Goal: Information Seeking & Learning: Learn about a topic

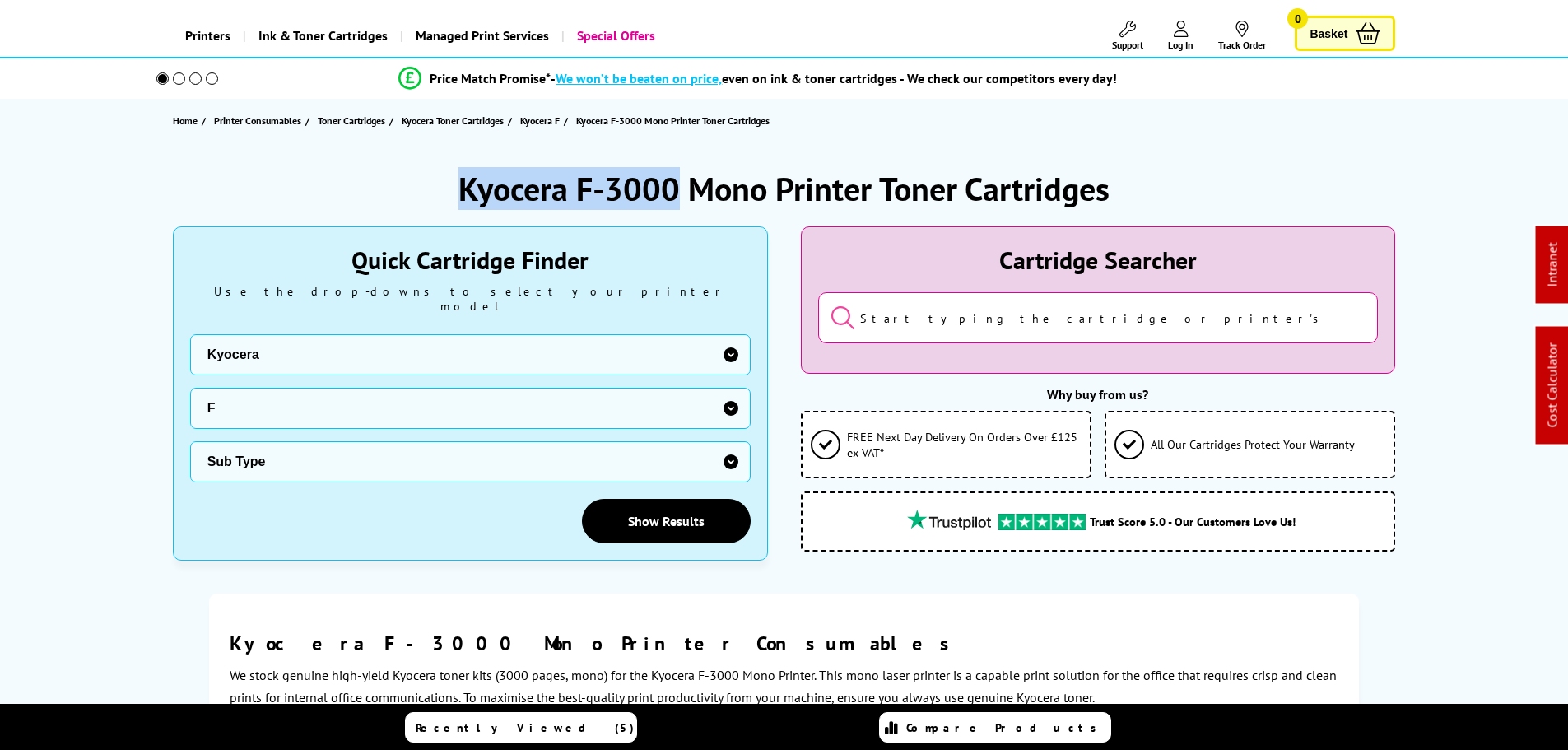
drag, startPoint x: 676, startPoint y: 191, endPoint x: 413, endPoint y: 192, distance: 263.0
click at [413, 191] on div "Kyocera F-3000 Mono Printer Toner Cartridges" at bounding box center [784, 189] width 1223 height 43
copy h1 "Kyocera F-3000"
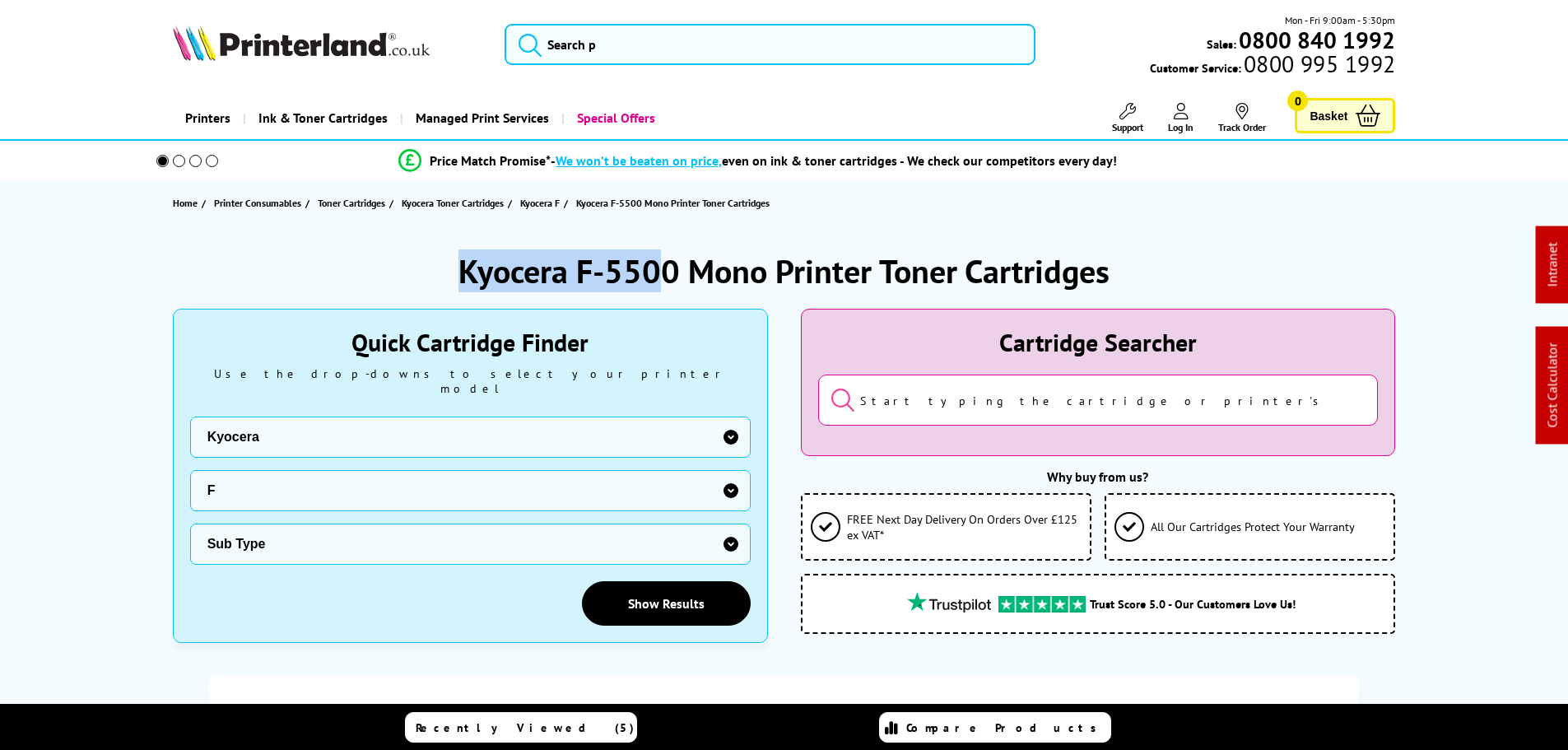
click at [429, 252] on div "Kyocera F-5500 Mono Printer Toner Cartridges" at bounding box center [784, 271] width 1223 height 43
drag, startPoint x: 676, startPoint y: 270, endPoint x: 442, endPoint y: 271, distance: 234.0
click at [443, 271] on div "Kyocera F-5500 Mono Printer Toner Cartridges" at bounding box center [784, 271] width 1223 height 43
copy h1 "Kyocera F-5500"
